Goal: Book appointment/travel/reservation

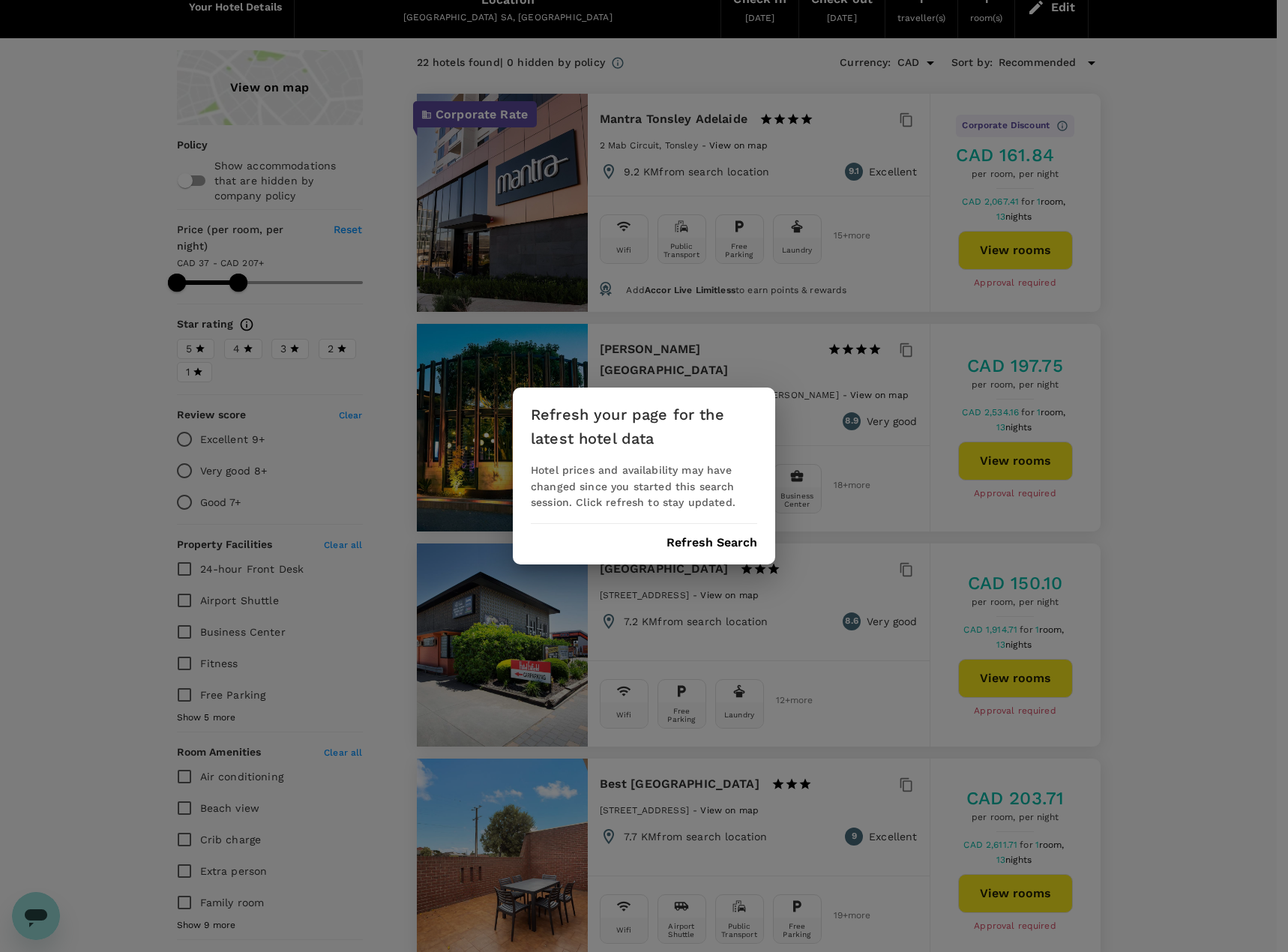
click at [737, 542] on button "Refresh Search" at bounding box center [711, 542] width 91 height 13
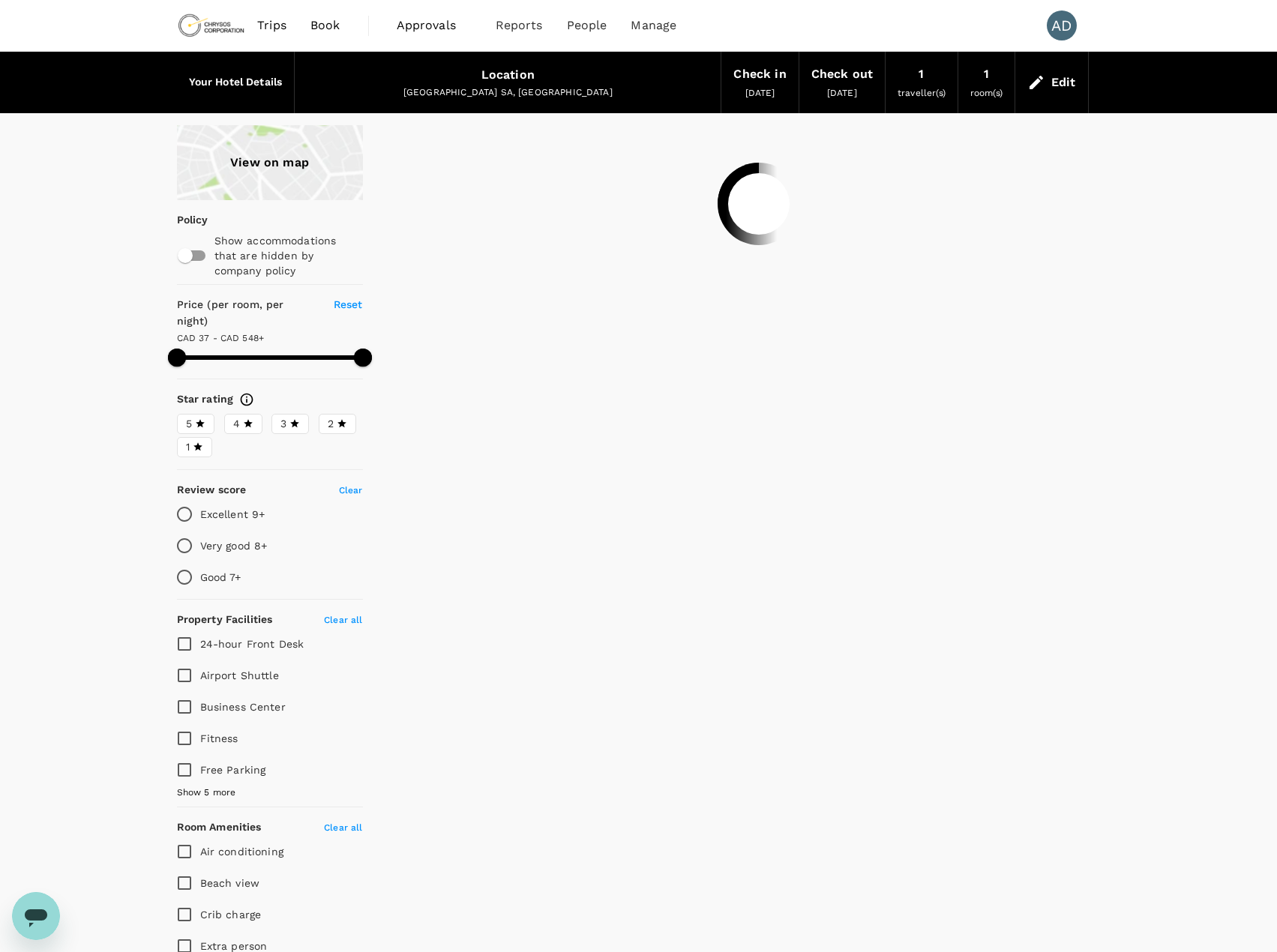
type input "592.89"
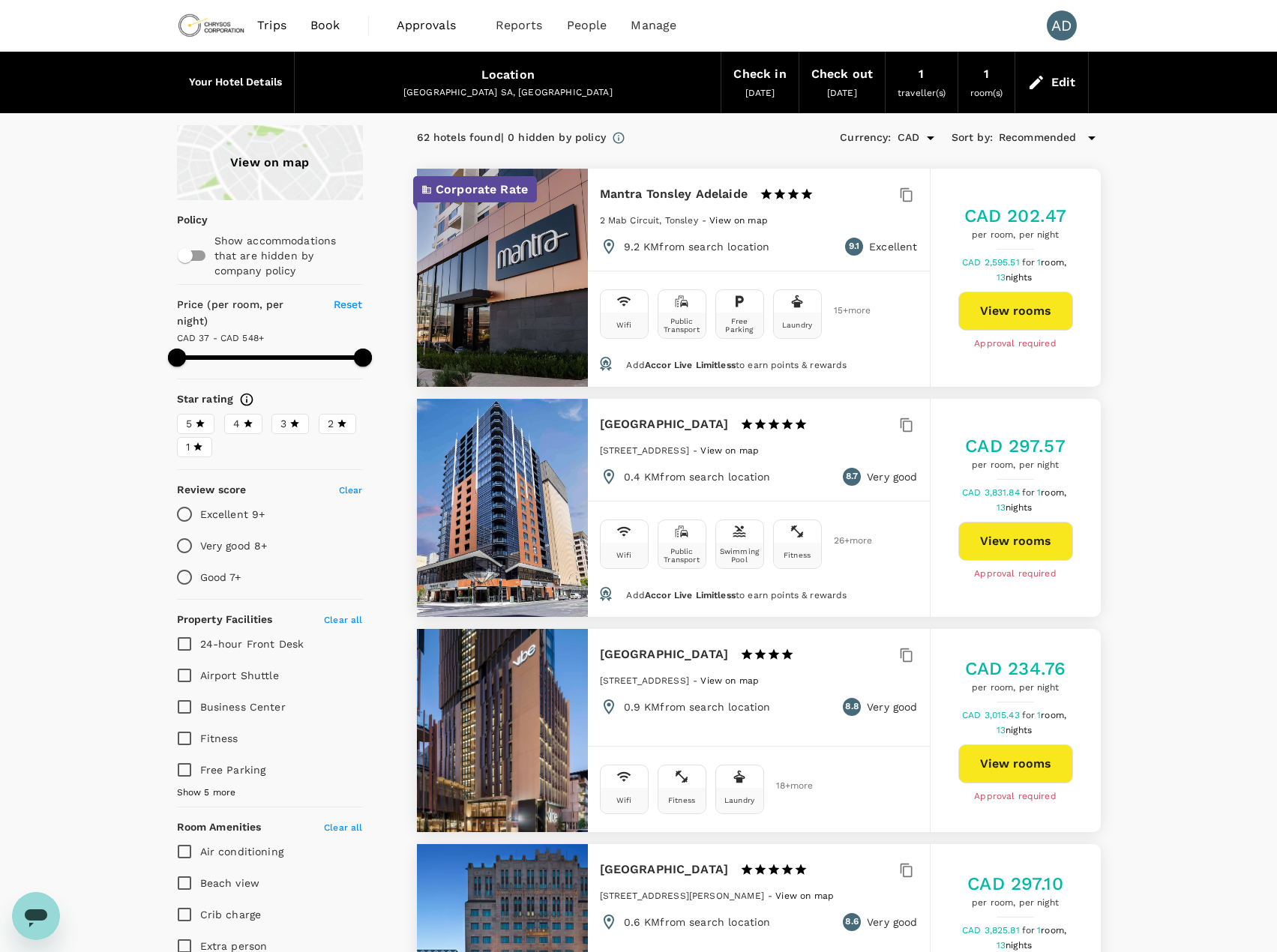
click at [1053, 93] on div "Edit" at bounding box center [1064, 83] width 25 height 21
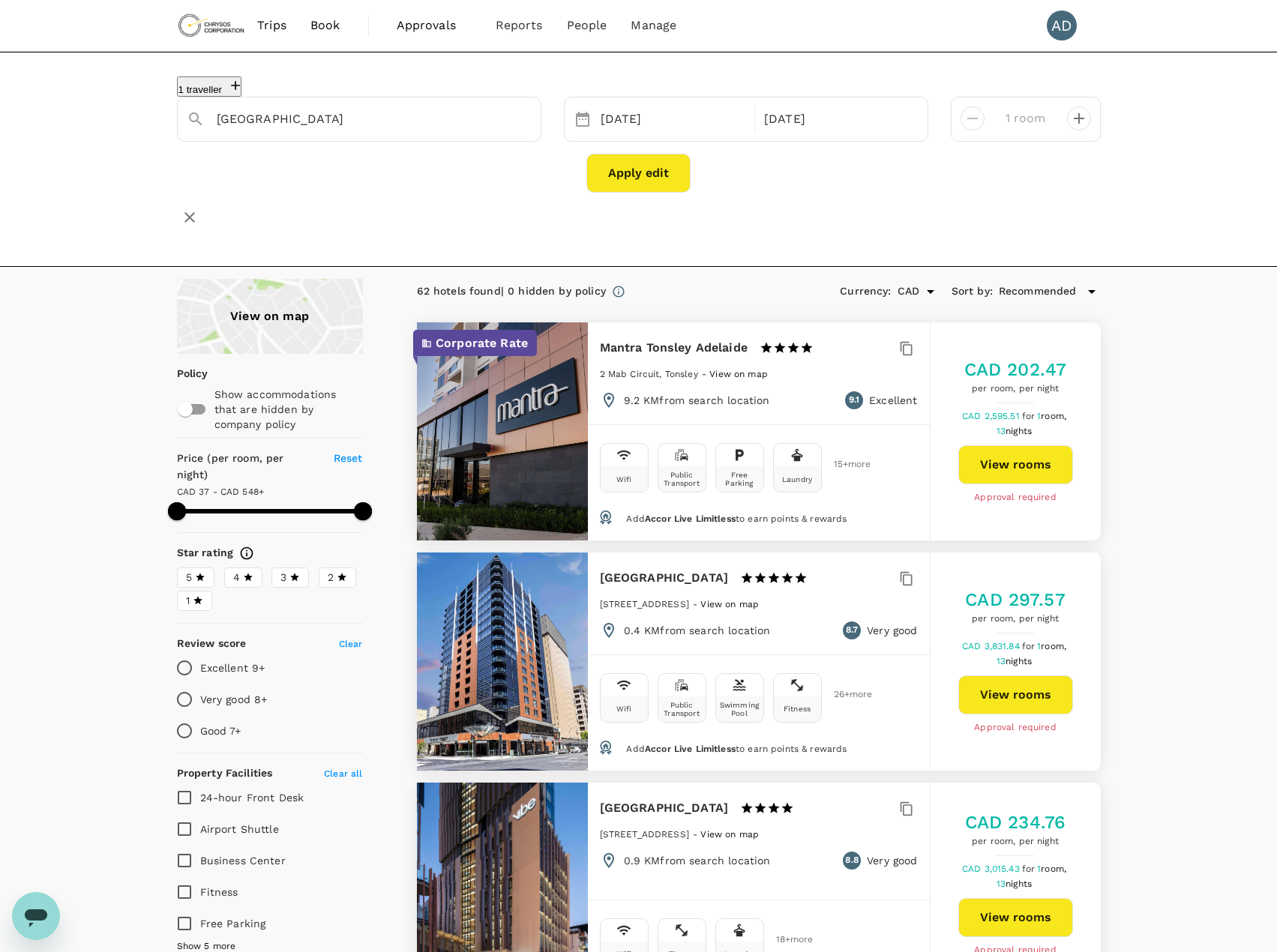
click at [593, 174] on button "Apply edit" at bounding box center [638, 174] width 104 height 39
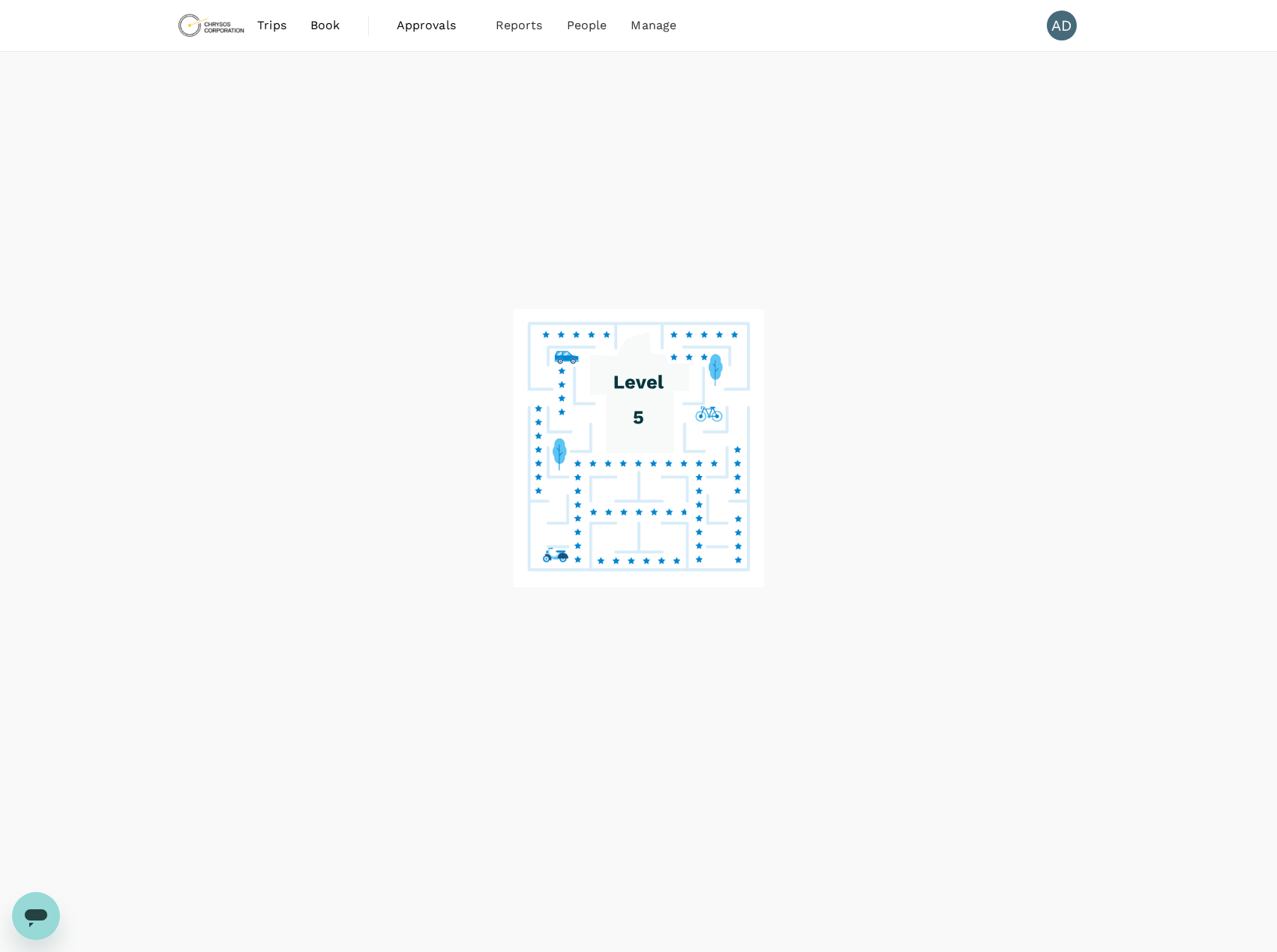
drag, startPoint x: 582, startPoint y: 206, endPoint x: 0, endPoint y: 180, distance: 582.6
click at [0, 180] on div at bounding box center [638, 502] width 1277 height 901
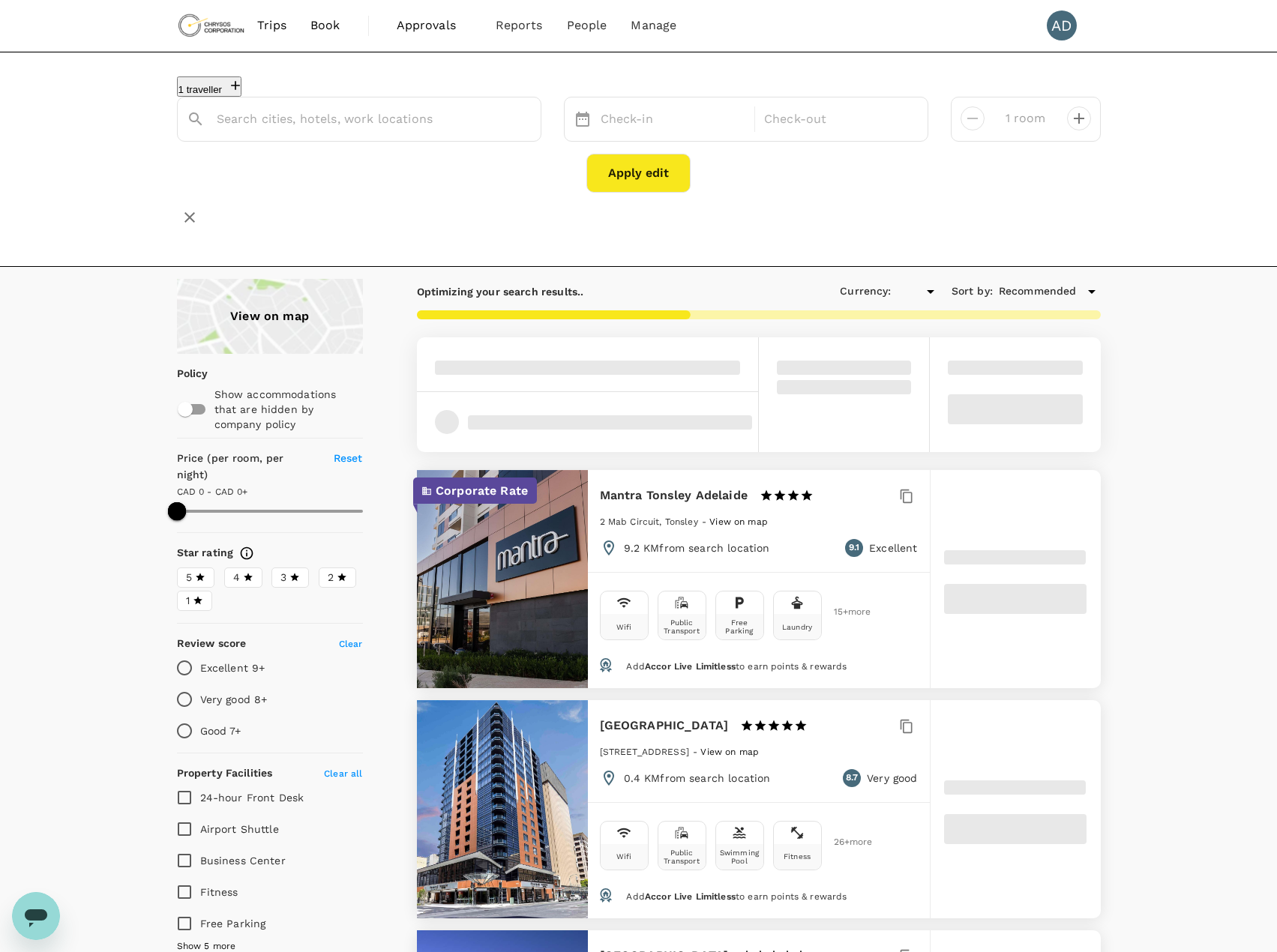
type input "593"
type input "CAD"
type input "[GEOGRAPHIC_DATA]"
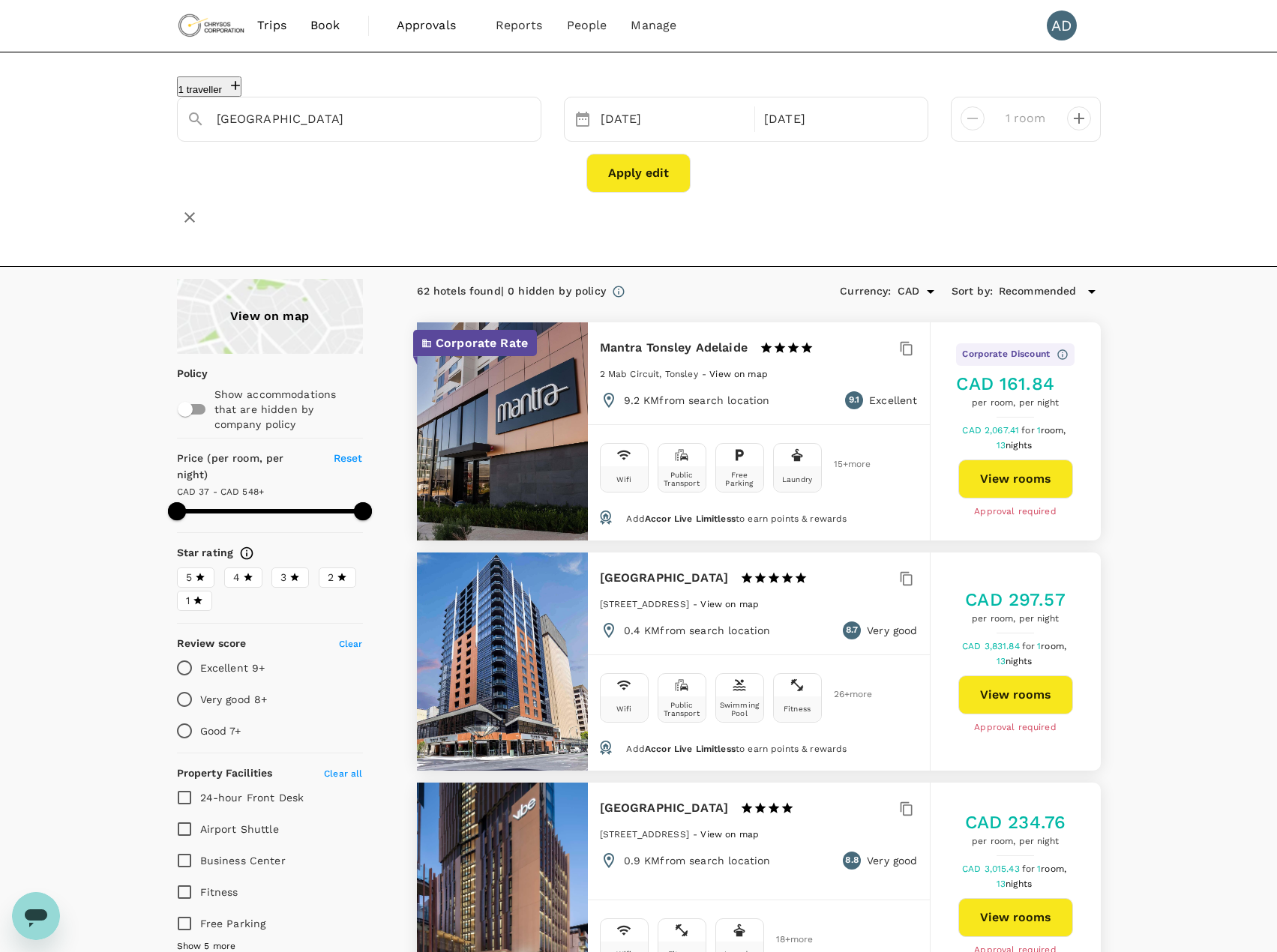
type input "592.89"
